Goal: Book appointment/travel/reservation

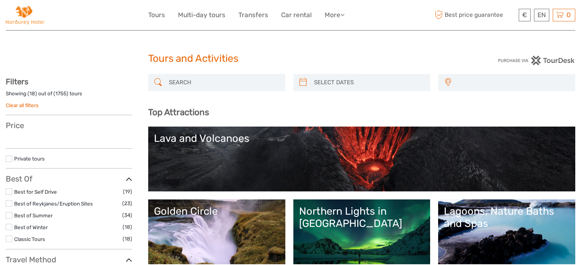
select select
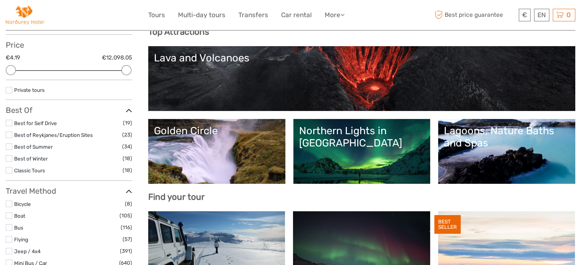
scroll to position [115, 0]
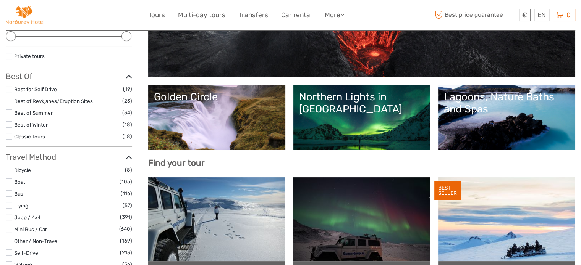
click at [194, 114] on link "Golden Circle" at bounding box center [217, 117] width 126 height 53
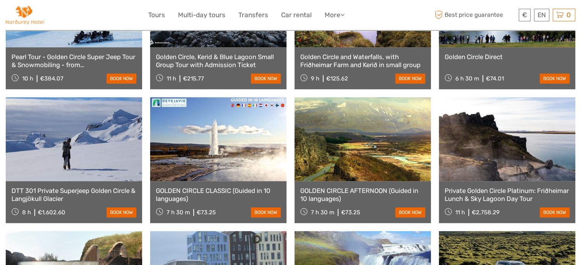
scroll to position [535, 0]
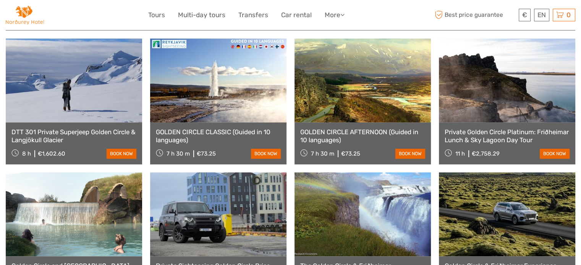
click at [206, 128] on link "GOLDEN CIRCLE CLASSIC (Guided in 10 languages)" at bounding box center [218, 136] width 125 height 16
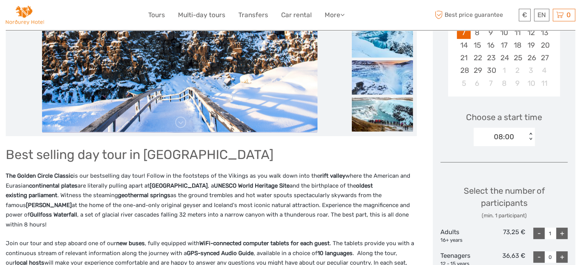
scroll to position [267, 0]
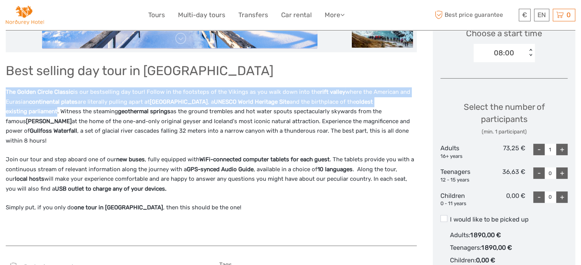
drag, startPoint x: 6, startPoint y: 91, endPoint x: 57, endPoint y: 112, distance: 55.0
copy p "The Golden Circle Classic is our bestselling day tour! Follow in the footsteps …"
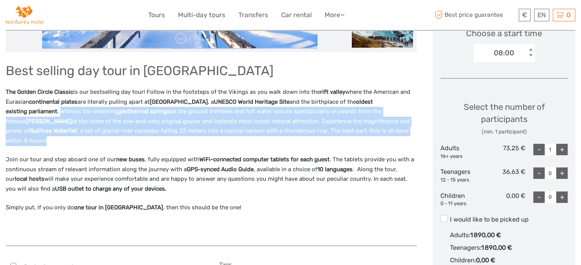
drag, startPoint x: 60, startPoint y: 115, endPoint x: 155, endPoint y: 142, distance: 98.7
click at [155, 142] on p "The Golden Circle Classic is our bestselling day tour! Follow in the footsteps …" at bounding box center [211, 116] width 411 height 58
copy p "Witness the steaming geothermal springs as the ground trembles and hot water sp…"
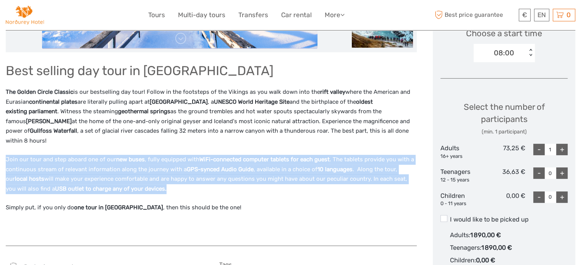
drag, startPoint x: 6, startPoint y: 160, endPoint x: 167, endPoint y: 186, distance: 162.6
click at [167, 186] on p "Join our tour and step aboard one of our new buses , fully equipped with WiFi-c…" at bounding box center [211, 174] width 411 height 39
copy p "Join our tour and step aboard one of our new buses , fully equipped with WiFi-c…"
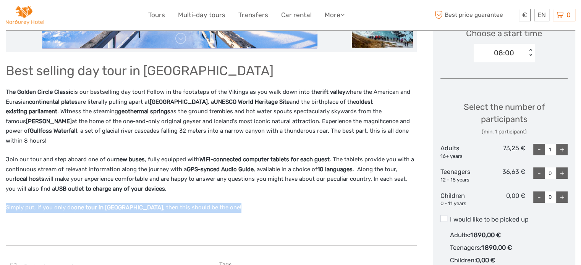
drag, startPoint x: 6, startPoint y: 208, endPoint x: 209, endPoint y: 208, distance: 202.8
click at [209, 208] on p "Simply put, if you only do one tour in Iceland , then this should be the one!" at bounding box center [211, 208] width 411 height 10
copy p "Simply put, if you only do one tour in Iceland , then this should be the one!"
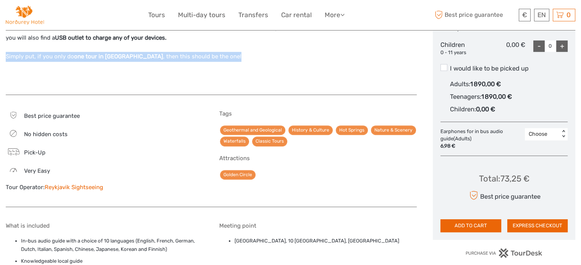
scroll to position [420, 0]
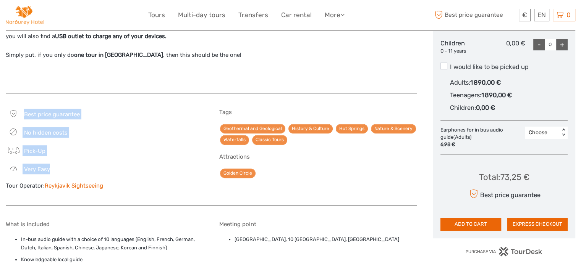
drag, startPoint x: 24, startPoint y: 114, endPoint x: 51, endPoint y: 170, distance: 61.5
click at [51, 170] on div "Best price guarantee No hidden costs Pick-Up Very easy Tour Operator: Reykjavik…" at bounding box center [104, 153] width 197 height 89
copy div "Best price guarantee No hidden costs Pick-Up Very easy"
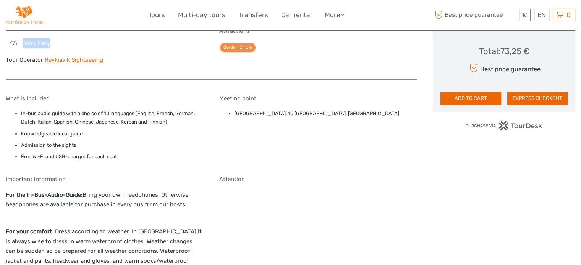
scroll to position [573, 0]
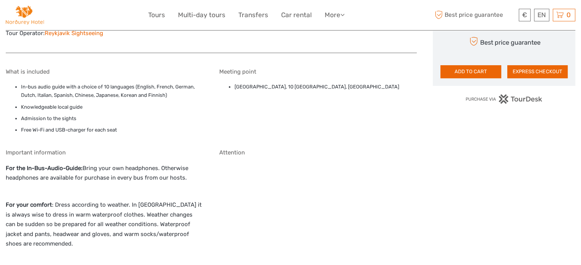
drag, startPoint x: 5, startPoint y: 169, endPoint x: 204, endPoint y: 181, distance: 198.7
click at [204, 181] on div "What is included In-bus audio guide with a choice of 10 languages (English, Fre…" at bounding box center [211, 168] width 411 height 214
copy p "For the In-Bus-Audio-Guide: Bring your own headphones. Otherwise headphones are…"
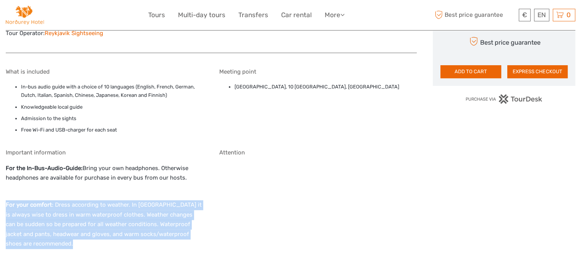
drag, startPoint x: 5, startPoint y: 204, endPoint x: 95, endPoint y: 241, distance: 97.0
click at [84, 251] on body "€ ISK € $ £ EN English Español Deutsch Tours Multi-day tours Transfers Car rent…" at bounding box center [290, 144] width 581 height 1435
copy p "For your comfort : Dress according to weather. In Iceland it is always wise to …"
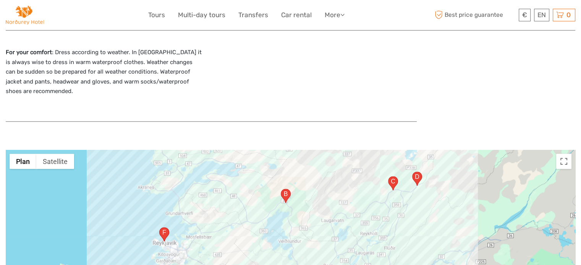
click at [287, 90] on div "Attention" at bounding box center [317, 55] width 197 height 117
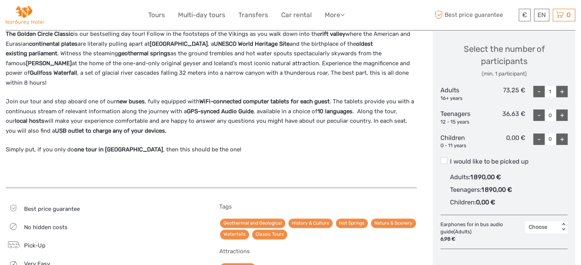
scroll to position [306, 0]
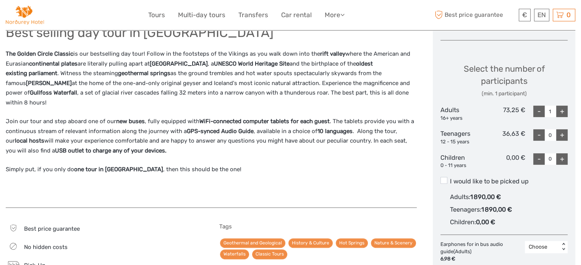
click at [562, 113] on div "+" at bounding box center [561, 111] width 11 height 11
type input "2"
drag, startPoint x: 445, startPoint y: 181, endPoint x: 445, endPoint y: 194, distance: 13.0
click at [444, 181] on span at bounding box center [443, 180] width 7 height 7
click at [450, 179] on input "I would like to be picked up" at bounding box center [450, 179] width 0 height 0
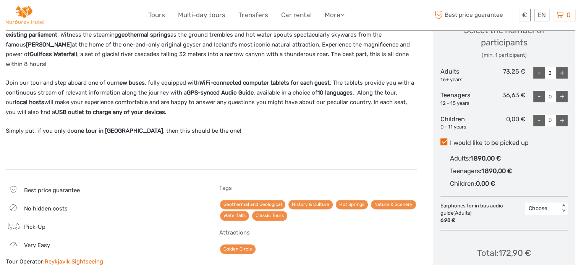
scroll to position [420, 0]
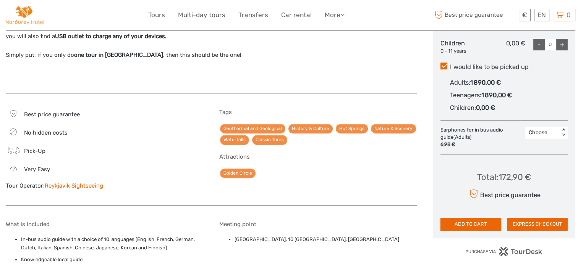
click at [77, 185] on link "Reykjavik Sightseeing" at bounding box center [74, 186] width 58 height 7
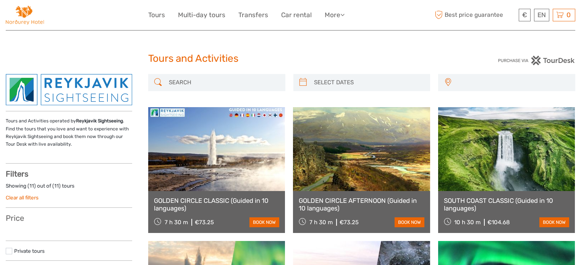
select select
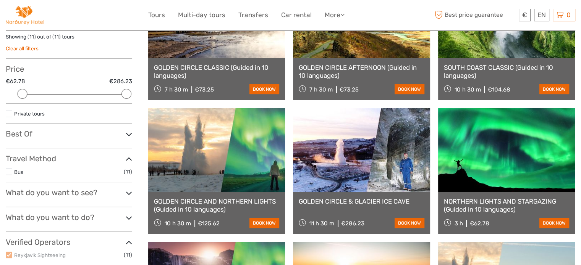
scroll to position [191, 0]
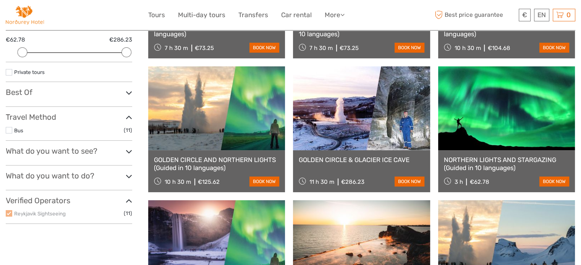
click at [128, 176] on icon at bounding box center [129, 177] width 6 height 10
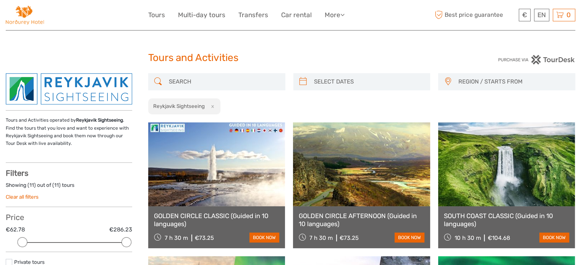
scroll to position [0, 0]
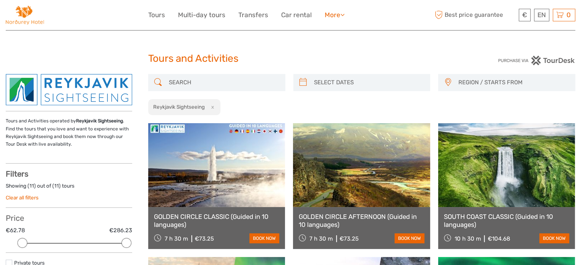
click at [333, 14] on link "More" at bounding box center [335, 15] width 20 height 11
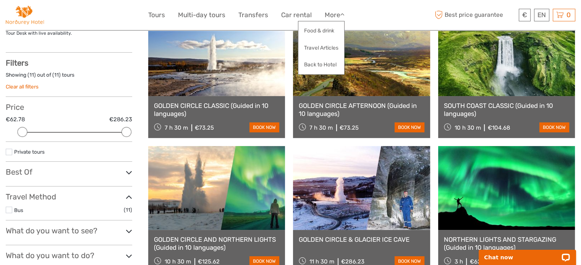
scroll to position [153, 0]
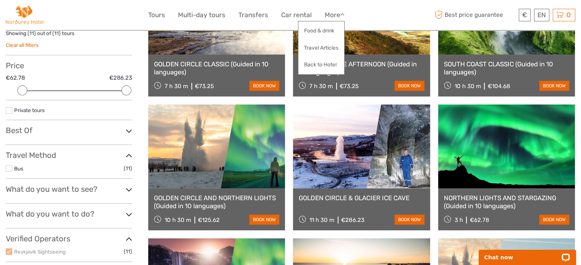
click at [206, 64] on link "GOLDEN CIRCLE CLASSIC (Guided in 10 languages)" at bounding box center [216, 68] width 125 height 16
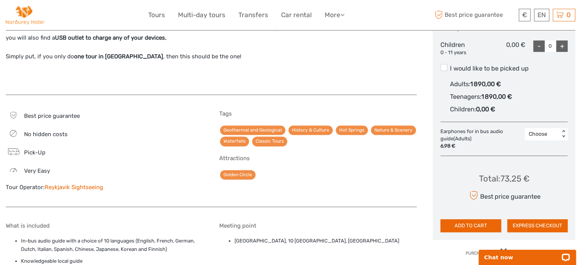
scroll to position [458, 0]
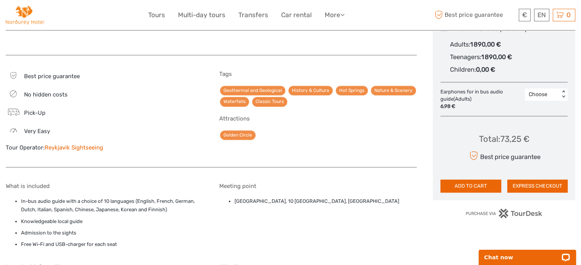
click at [86, 146] on link "Reykjavik Sightseeing" at bounding box center [74, 147] width 58 height 7
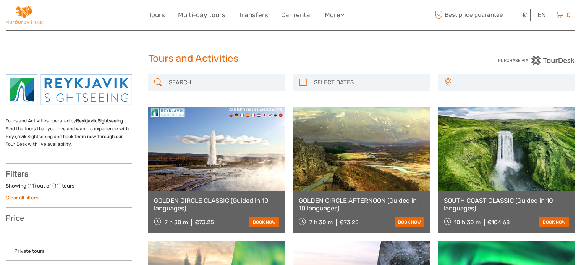
select select
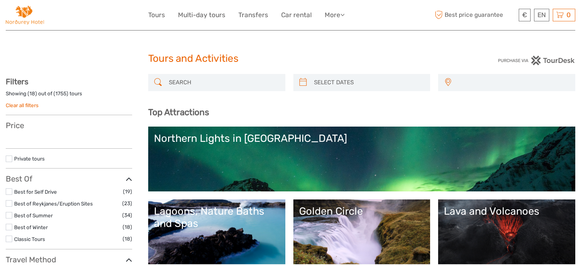
select select
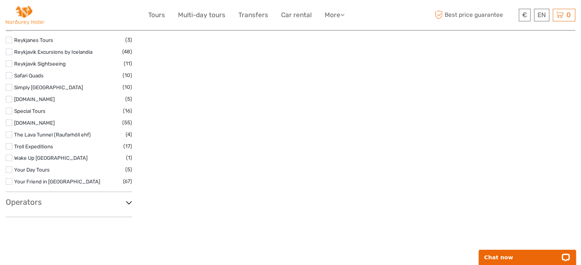
scroll to position [1299, 0]
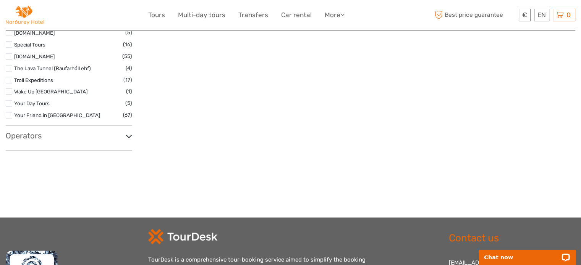
click at [126, 132] on icon at bounding box center [129, 136] width 6 height 10
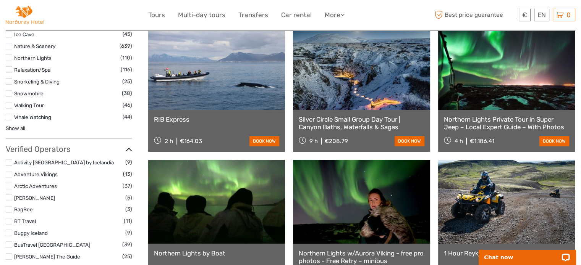
scroll to position [802, 0]
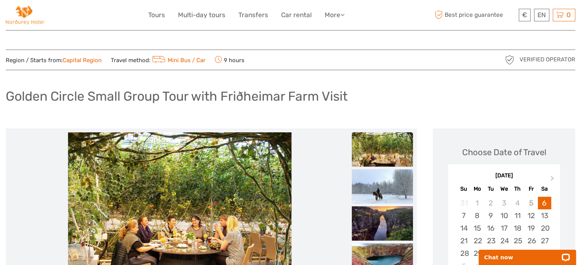
scroll to position [115, 0]
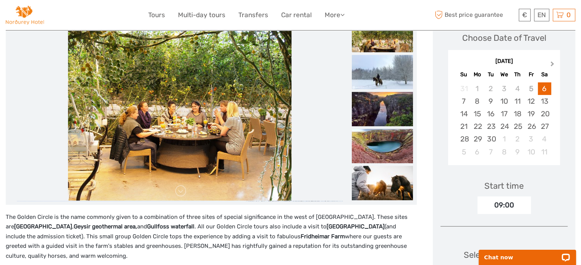
click at [552, 64] on span "Next Month" at bounding box center [552, 65] width 0 height 11
click at [478, 113] on div "13" at bounding box center [477, 114] width 13 height 13
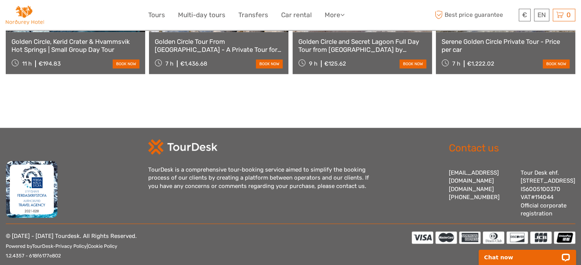
scroll to position [917, 0]
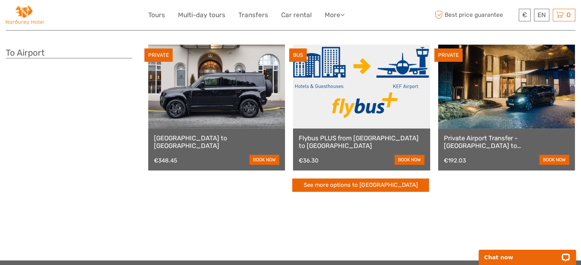
scroll to position [267, 0]
